Goal: Task Accomplishment & Management: Complete application form

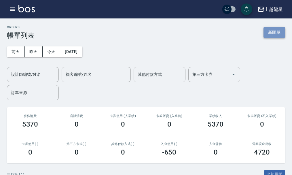
click at [278, 34] on button "新開單" at bounding box center [275, 32] width 22 height 11
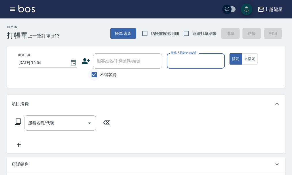
click at [93, 76] on input "不留客資" at bounding box center [94, 75] width 12 height 12
checkbox input "false"
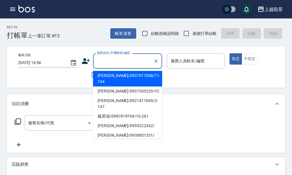
click at [110, 65] on input "顧客姓名/手機號碼/編號" at bounding box center [123, 61] width 55 height 10
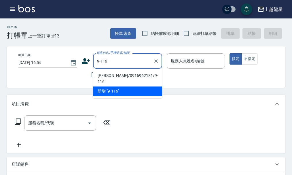
click at [109, 72] on li "陳秦華/0916962181/9-116" at bounding box center [127, 79] width 69 height 16
type input "陳秦華/0916962181/9-116"
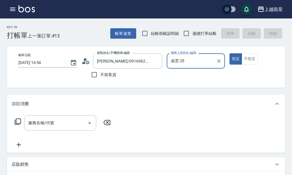
type input "淑雲-25"
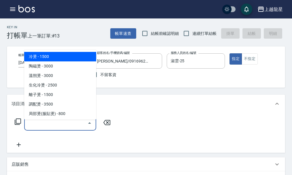
click at [65, 128] on input "服務名稱/代號" at bounding box center [56, 123] width 58 height 10
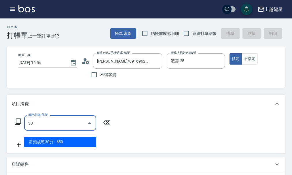
type input "302"
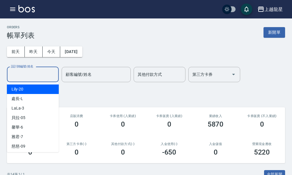
click at [50, 78] on input "設計師編號/姓名" at bounding box center [33, 75] width 47 height 10
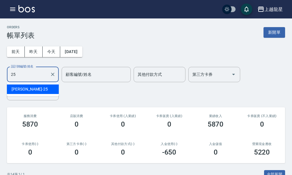
click at [50, 91] on div "淑雲 -25" at bounding box center [33, 90] width 52 height 10
type input "淑雲-25"
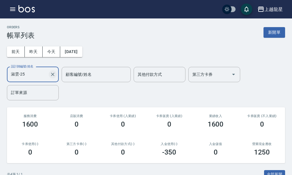
click at [55, 75] on icon "Clear" at bounding box center [53, 75] width 6 height 6
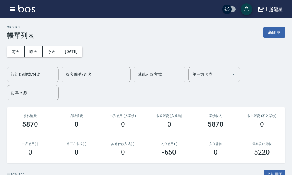
click at [269, 25] on div "ORDERS 帳單列表 新開單" at bounding box center [146, 32] width 279 height 14
click at [268, 32] on button "新開單" at bounding box center [275, 32] width 22 height 11
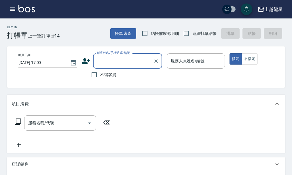
click at [118, 61] on input "顧客姓名/手機號碼/編號" at bounding box center [123, 61] width 55 height 10
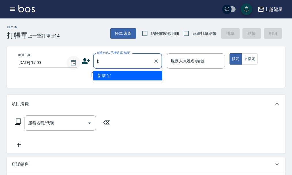
type input "j"
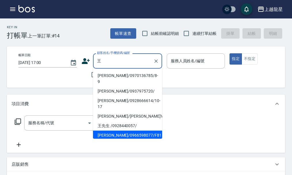
click at [114, 131] on li "王純純/0966598077/F81" at bounding box center [127, 136] width 69 height 10
type input "王純純/0966598077/F81"
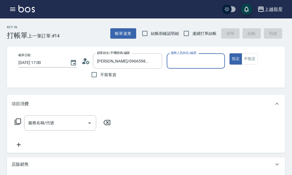
click at [183, 64] on input "服務人員姓名/編號" at bounding box center [196, 61] width 53 height 10
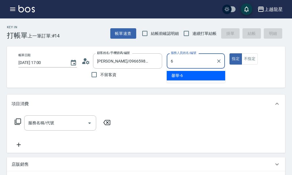
click at [194, 74] on div "馨華 -6" at bounding box center [196, 76] width 59 height 10
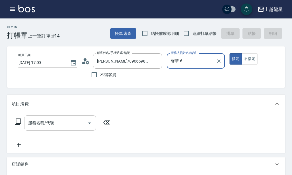
type input "馨華-6"
click at [72, 128] on input "服務名稱/代號" at bounding box center [56, 123] width 58 height 10
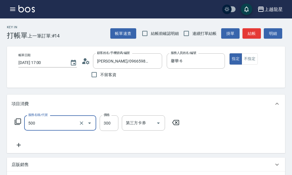
type input "一般洗髮(500)"
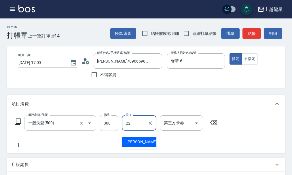
type input "阿琳-22"
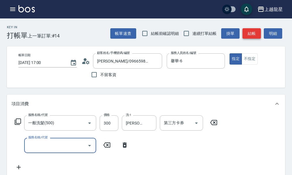
click at [249, 32] on button "結帳" at bounding box center [252, 33] width 18 height 11
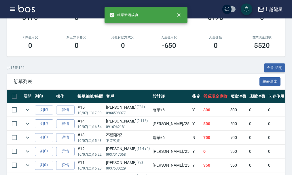
scroll to position [115, 0]
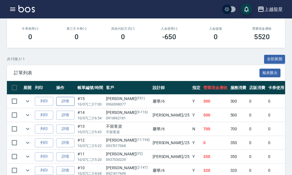
click at [65, 98] on link "詳情" at bounding box center [65, 101] width 18 height 9
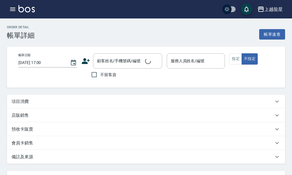
type input "馨華-6"
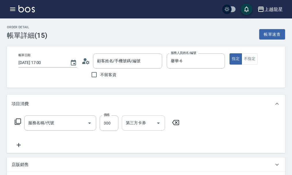
type input "王純純/0966598077/F81"
type input "一般洗髮(500)"
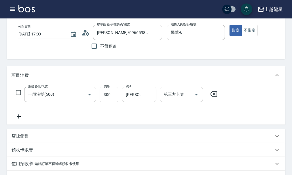
scroll to position [132, 0]
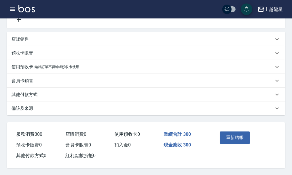
click at [37, 95] on div "其他付款方式" at bounding box center [146, 95] width 279 height 14
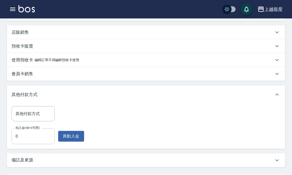
click at [30, 140] on input "0" at bounding box center [33, 136] width 43 height 16
click at [16, 141] on input "0300" at bounding box center [33, 136] width 43 height 16
click at [17, 141] on input "0300" at bounding box center [33, 136] width 43 height 16
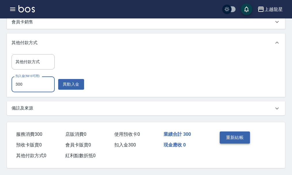
scroll to position [191, 0]
type input "300"
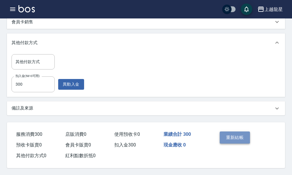
click at [235, 132] on button "重新結帳" at bounding box center [235, 138] width 31 height 12
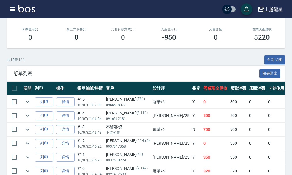
scroll to position [115, 0]
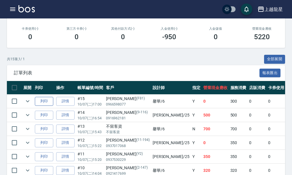
click at [43, 98] on button "列印" at bounding box center [44, 101] width 18 height 9
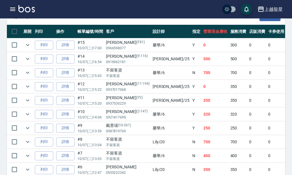
scroll to position [173, 0]
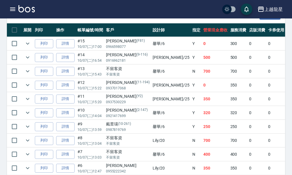
click at [23, 11] on img at bounding box center [26, 8] width 16 height 7
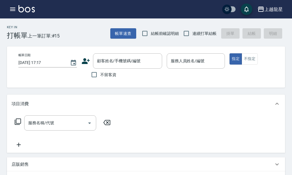
click at [104, 77] on span "不留客資" at bounding box center [108, 75] width 16 height 6
click at [100, 77] on input "不留客資" at bounding box center [94, 75] width 12 height 12
checkbox input "true"
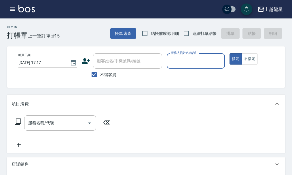
click at [179, 60] on input "服務人員姓名/編號" at bounding box center [196, 61] width 53 height 10
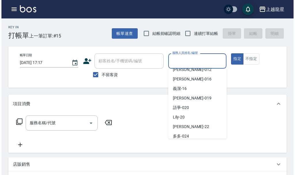
scroll to position [115, 0]
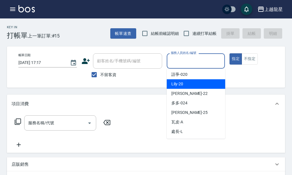
click at [188, 80] on div "Lily -20" at bounding box center [196, 84] width 59 height 10
type input "Lily-20"
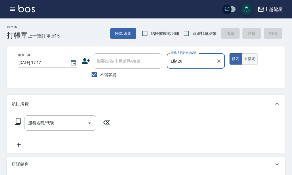
click at [250, 59] on button "不指定" at bounding box center [250, 58] width 16 height 11
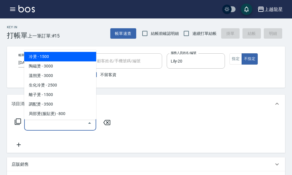
click at [46, 128] on input "服務名稱/代號" at bounding box center [56, 123] width 58 height 10
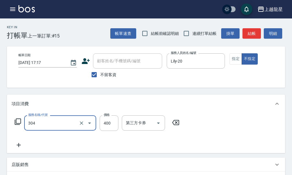
type input "剪髮(304)"
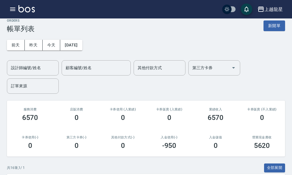
scroll to position [144, 0]
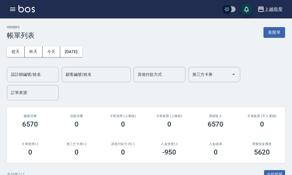
click at [36, 74] on div "設計師編號/姓名 設計師編號/姓名" at bounding box center [33, 74] width 52 height 15
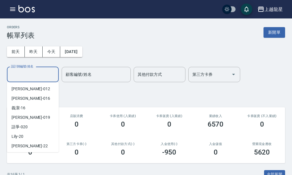
scroll to position [87, 0]
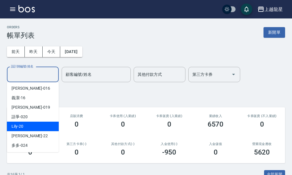
click at [31, 123] on div "Lily -20" at bounding box center [33, 127] width 52 height 10
type input "Lily-20"
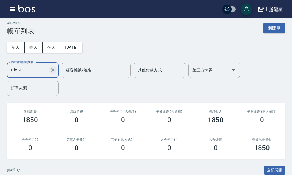
scroll to position [0, 0]
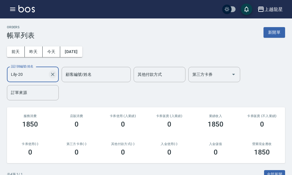
click at [50, 74] on icon "Clear" at bounding box center [53, 75] width 6 height 6
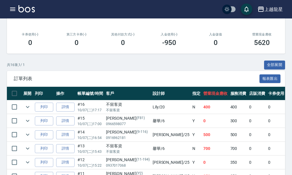
scroll to position [144, 0]
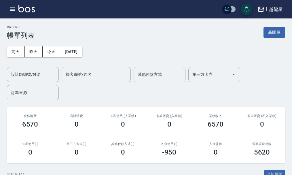
scroll to position [58, 0]
